Goal: Browse casually

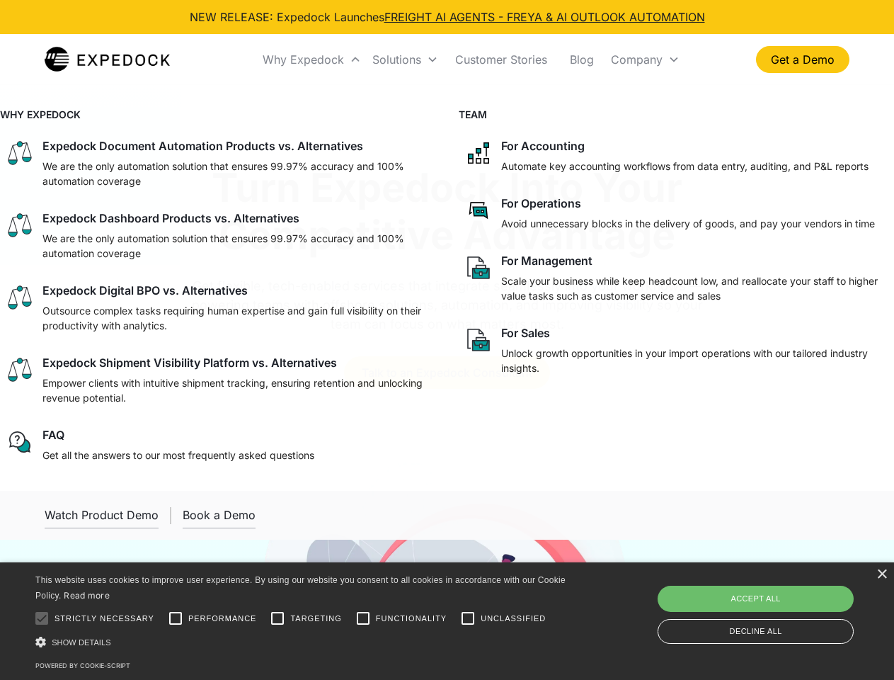
click at [312, 59] on div "Why Expedock" at bounding box center [303, 59] width 81 height 14
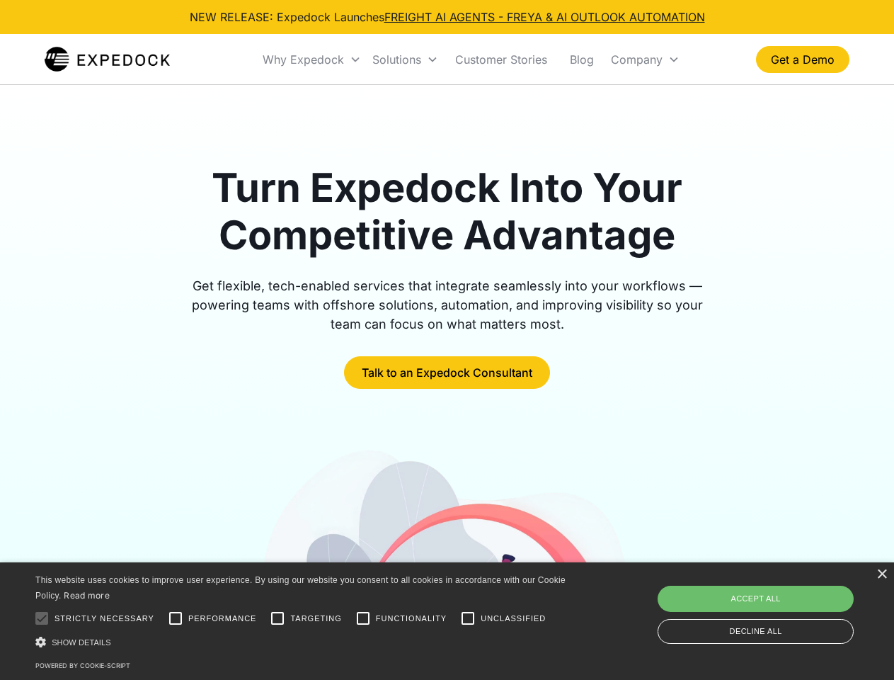
click at [405, 59] on div "Solutions" at bounding box center [396, 59] width 49 height 14
click at [645, 59] on div "Company" at bounding box center [637, 59] width 52 height 14
click at [42, 618] on div at bounding box center [42, 618] width 28 height 28
click at [176, 618] on input "Performance" at bounding box center [175, 618] width 28 height 28
checkbox input "true"
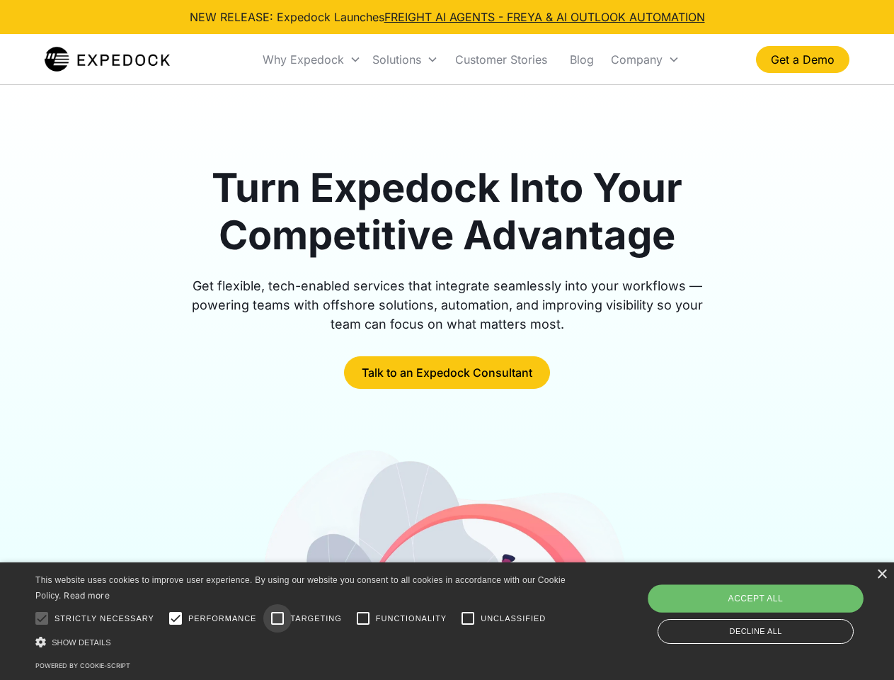
click at [277, 618] on input "Targeting" at bounding box center [277, 618] width 28 height 28
checkbox input "true"
click at [363, 618] on input "Functionality" at bounding box center [363, 618] width 28 height 28
checkbox input "true"
click at [468, 618] on input "Unclassified" at bounding box center [468, 618] width 28 height 28
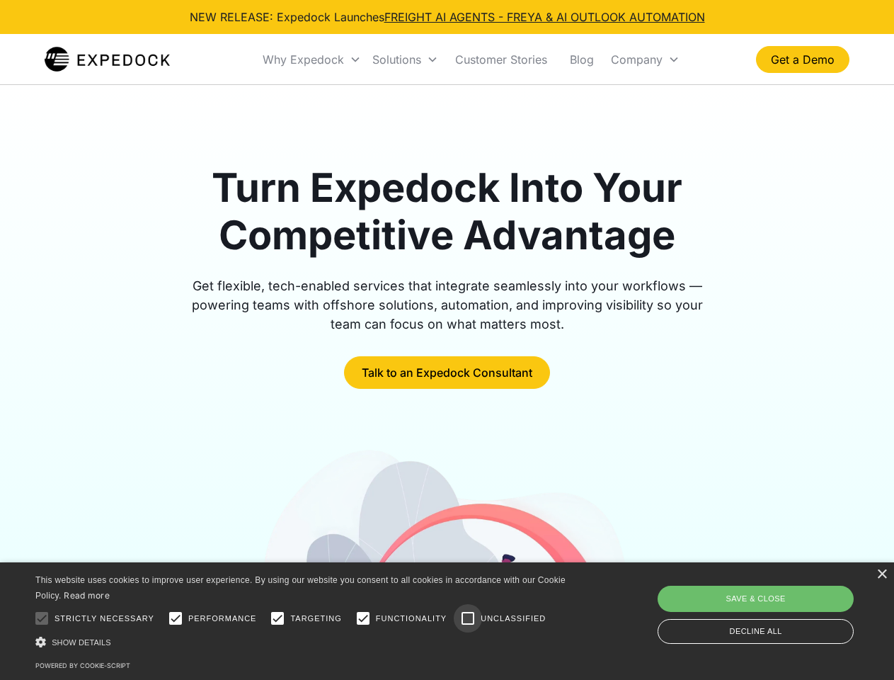
checkbox input "true"
click at [303, 641] on div "Show details Hide details" at bounding box center [302, 641] width 535 height 15
